Goal: Task Accomplishment & Management: Manage account settings

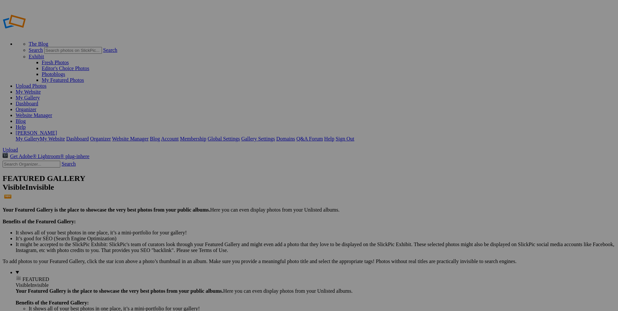
type input "Norway 2025"
click at [251, 188] on span "Create" at bounding box center [244, 191] width 14 height 6
type input "Norway 2025"
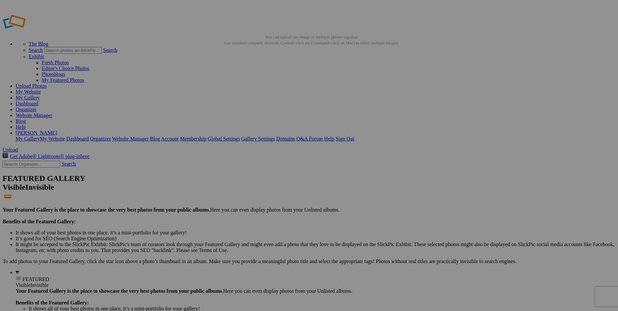
click at [354, 136] on link "Sign Out" at bounding box center [345, 139] width 19 height 6
